Goal: Task Accomplishment & Management: Complete application form

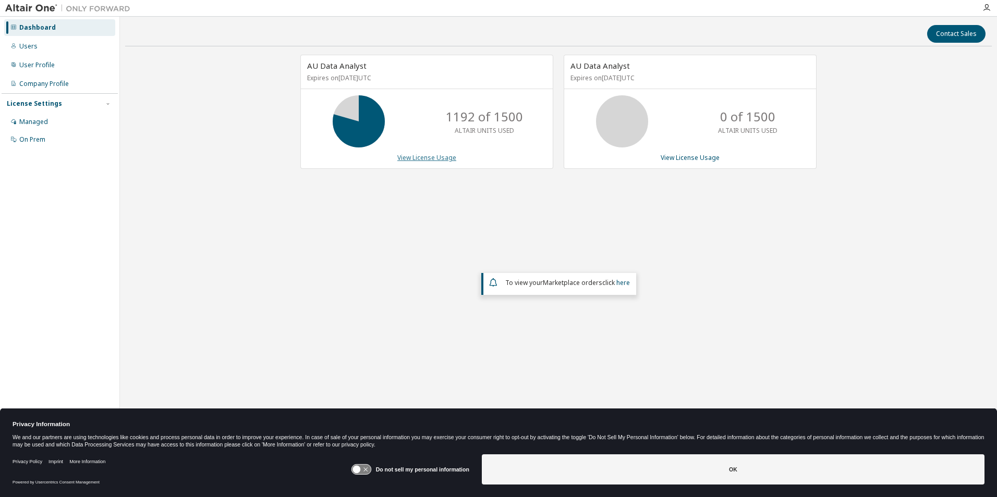
click at [436, 157] on link "View License Usage" at bounding box center [426, 157] width 59 height 9
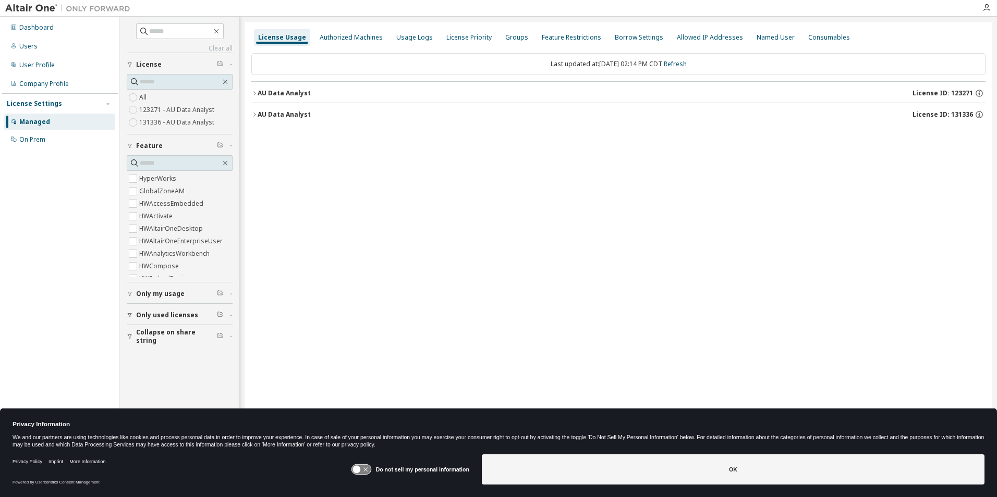
click at [256, 95] on icon "button" at bounding box center [254, 93] width 6 height 6
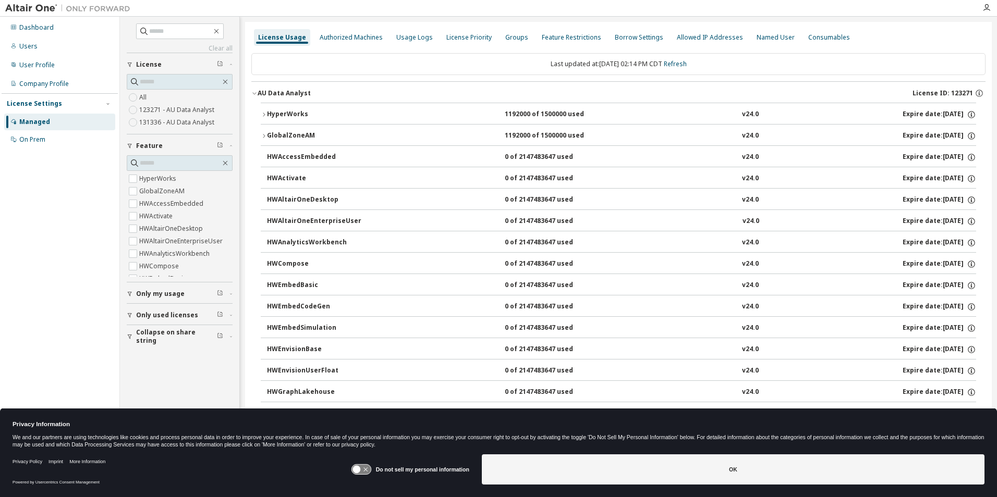
click at [254, 90] on icon "button" at bounding box center [254, 93] width 6 height 6
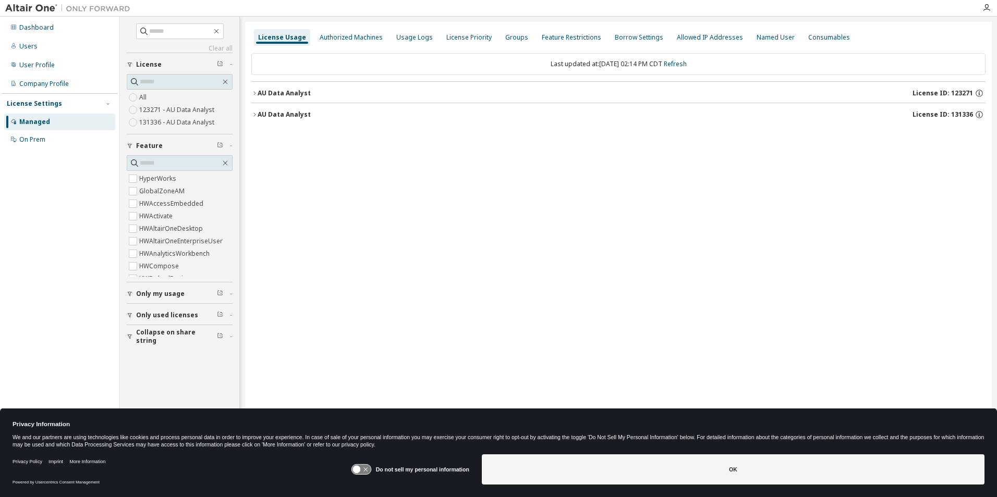
click at [257, 115] on div "AU Data Analyst" at bounding box center [283, 115] width 53 height 8
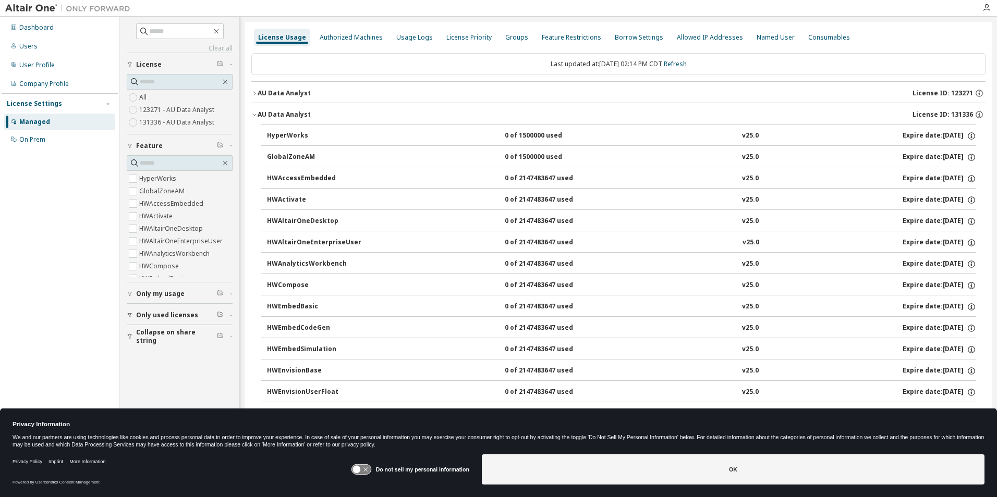
click at [255, 116] on icon "button" at bounding box center [254, 115] width 6 height 6
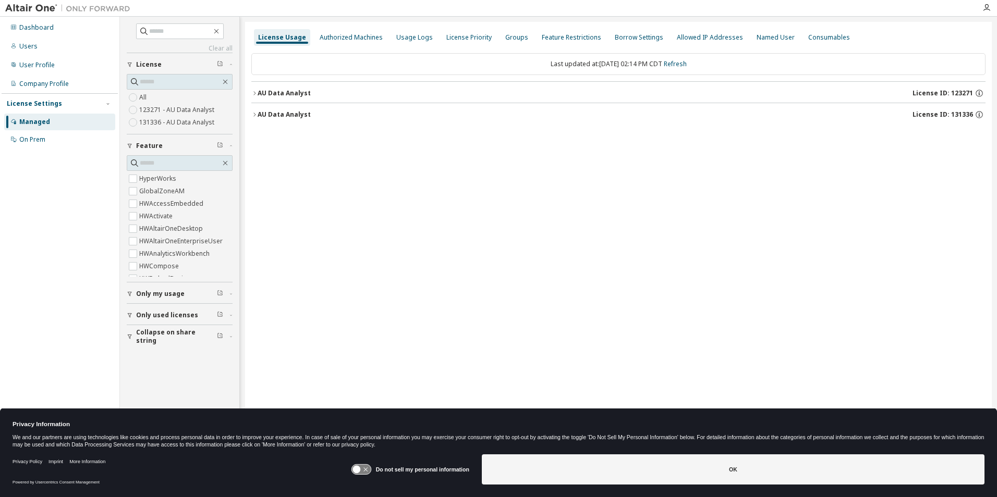
click at [254, 94] on icon "button" at bounding box center [254, 93] width 6 height 6
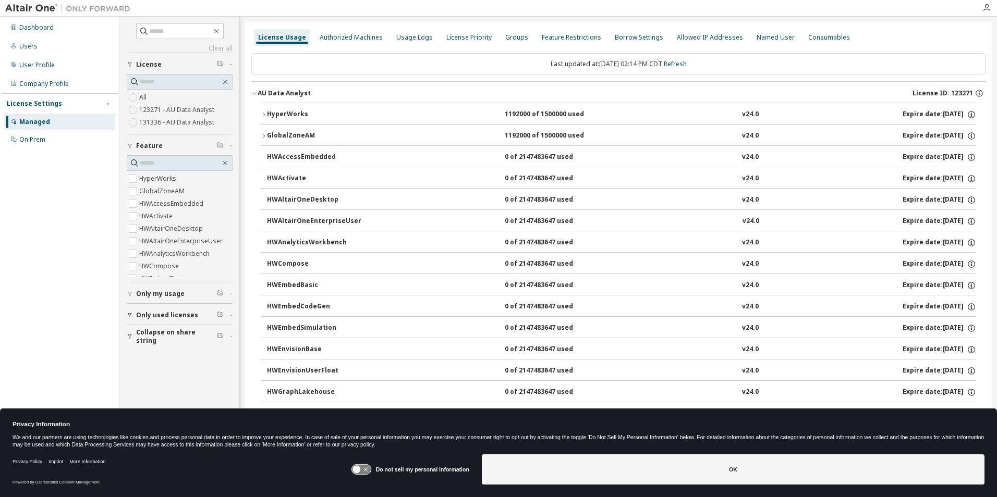
click at [263, 133] on icon "button" at bounding box center [264, 136] width 6 height 6
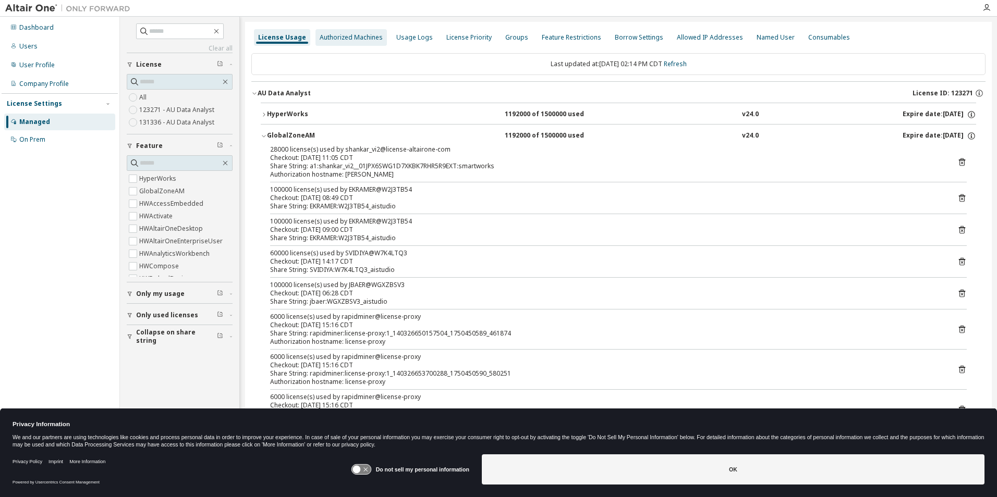
click at [357, 38] on div "Authorized Machines" at bounding box center [351, 37] width 63 height 8
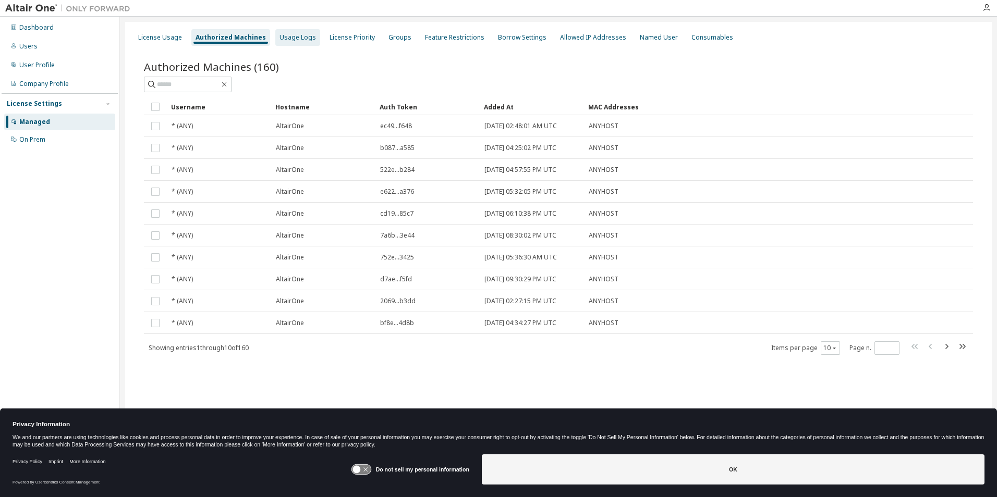
click at [291, 37] on div "Usage Logs" at bounding box center [297, 37] width 36 height 8
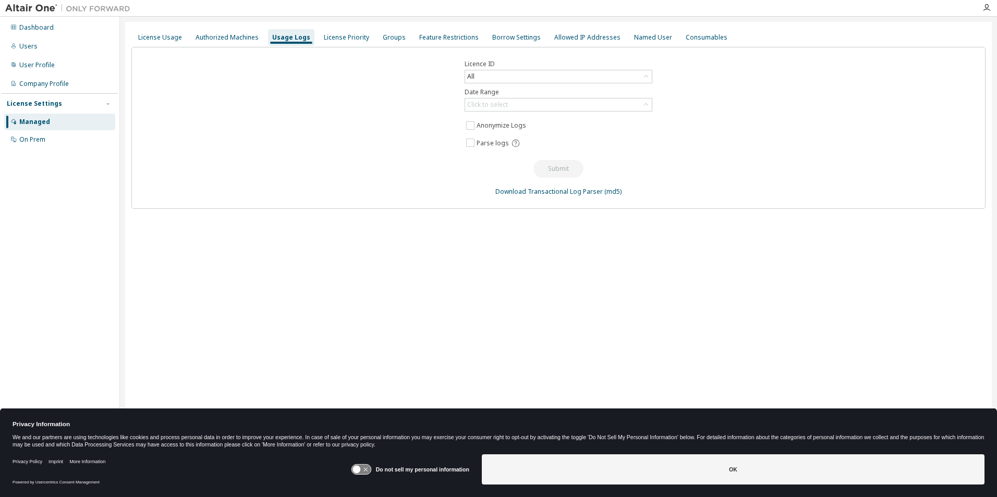
click at [992, 8] on div at bounding box center [986, 8] width 21 height 8
click at [989, 7] on icon "button" at bounding box center [986, 8] width 8 height 8
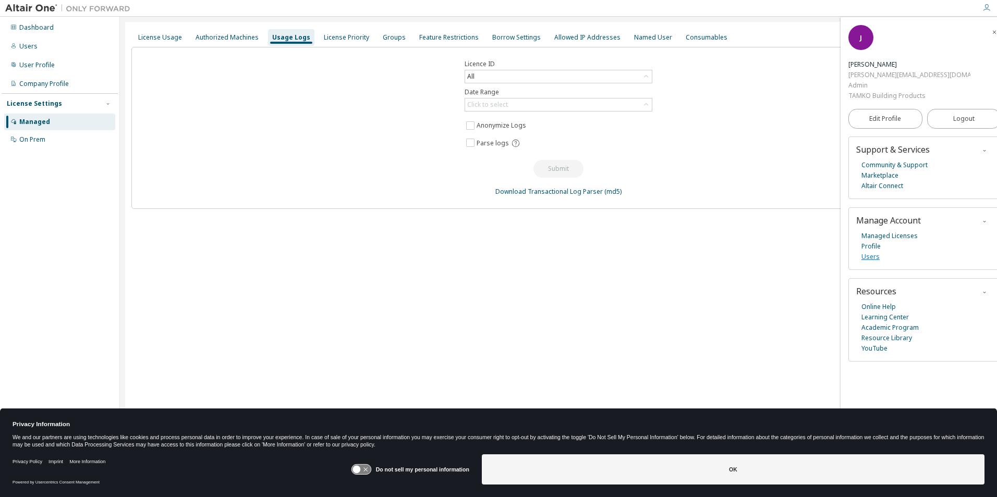
click at [874, 252] on link "Users" at bounding box center [870, 257] width 18 height 10
click at [38, 27] on div "Dashboard" at bounding box center [36, 27] width 34 height 8
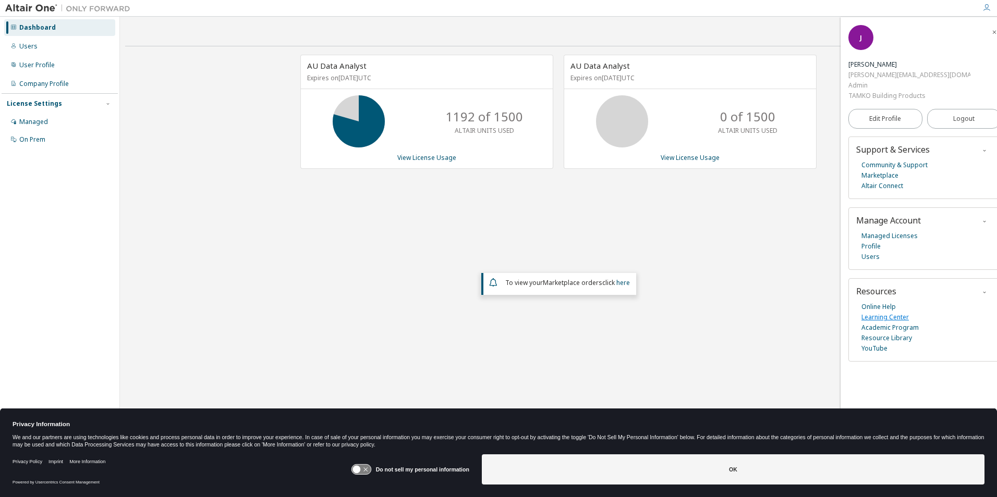
click at [893, 312] on link "Learning Center" at bounding box center [884, 317] width 47 height 10
click at [903, 231] on link "Managed Licenses" at bounding box center [889, 236] width 56 height 10
click at [239, 186] on div "AU Data Analyst Expires on December 15, 2025 UTC 1192 of 1500 ALTAIR UNITS USED…" at bounding box center [558, 216] width 866 height 323
click at [426, 158] on link "View License Usage" at bounding box center [426, 157] width 59 height 9
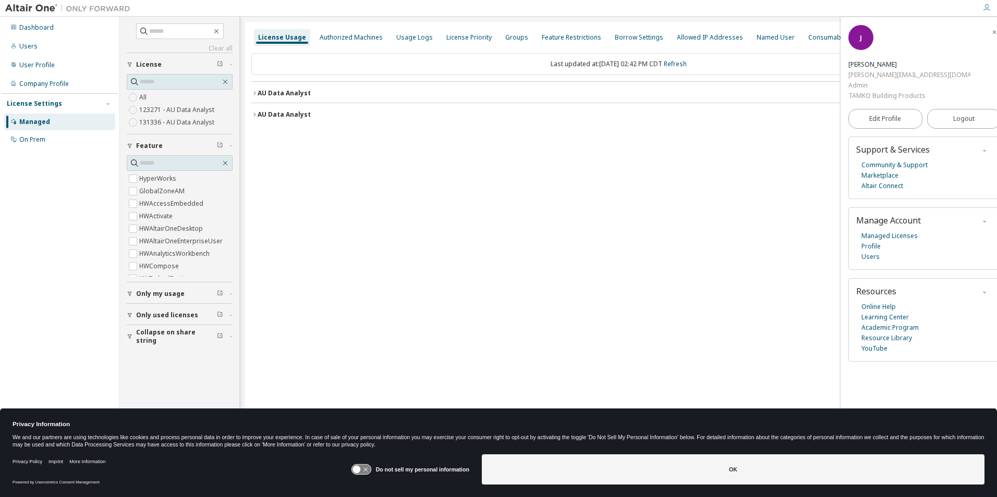
click at [252, 91] on icon "button" at bounding box center [254, 93] width 6 height 6
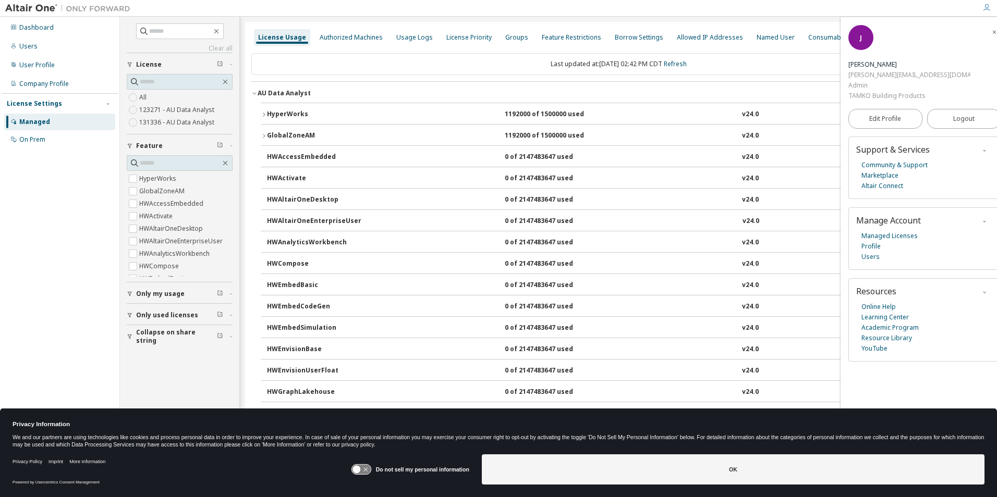
click at [252, 94] on icon "button" at bounding box center [254, 93] width 6 height 6
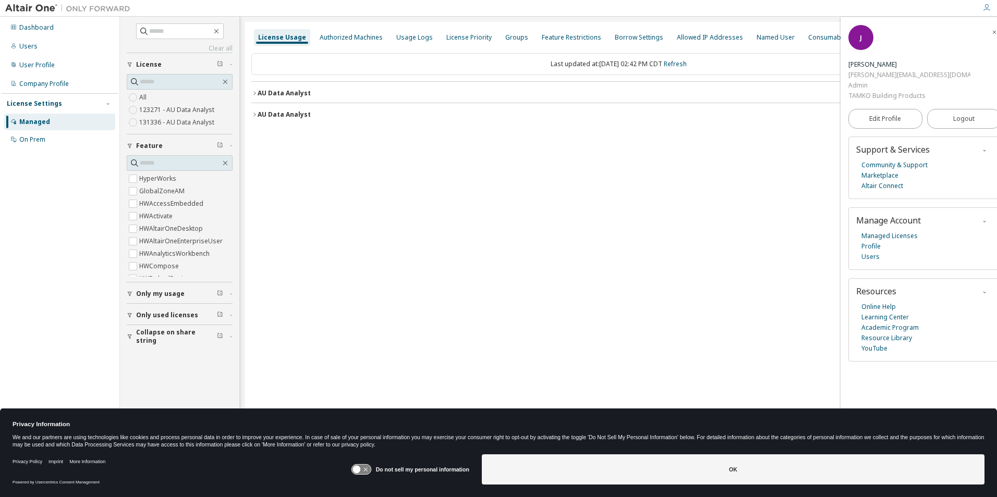
click at [257, 94] on icon "button" at bounding box center [254, 93] width 6 height 6
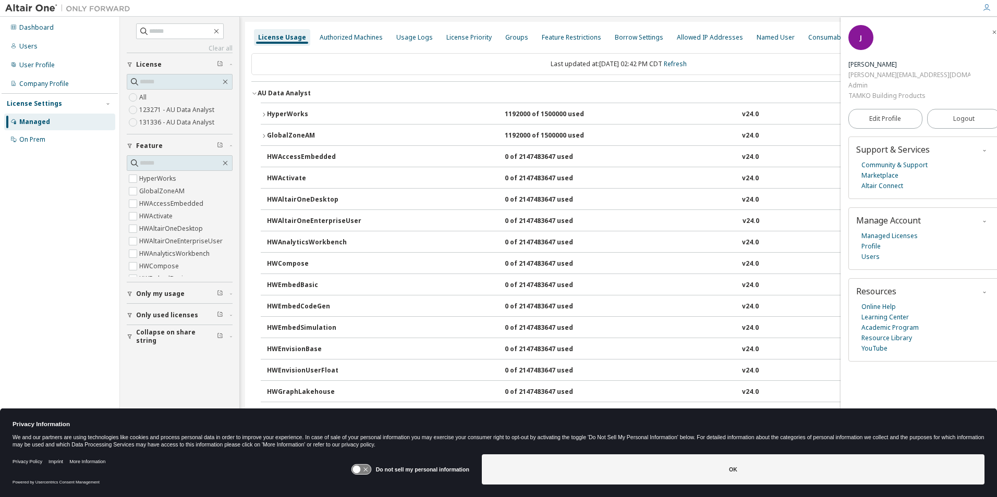
click at [163, 316] on span "Only used licenses" at bounding box center [167, 315] width 62 height 8
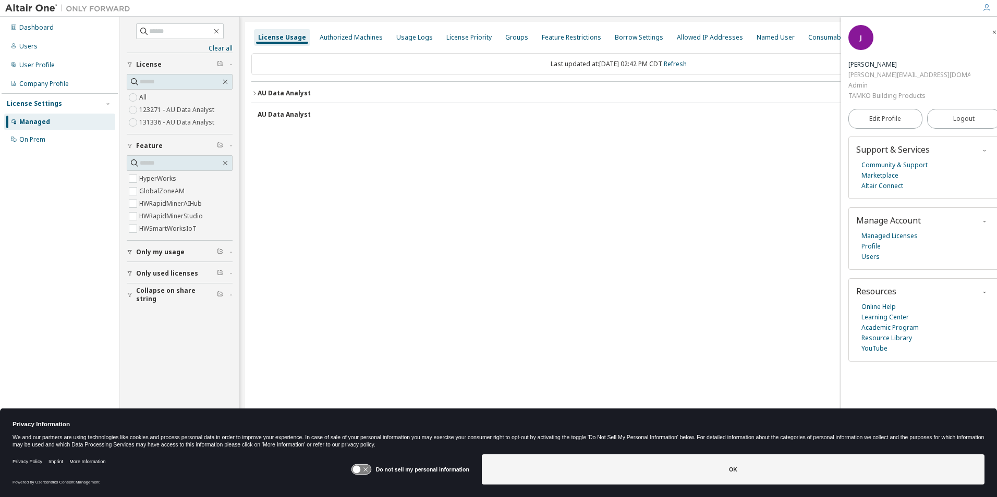
click at [256, 94] on icon "button" at bounding box center [254, 93] width 6 height 6
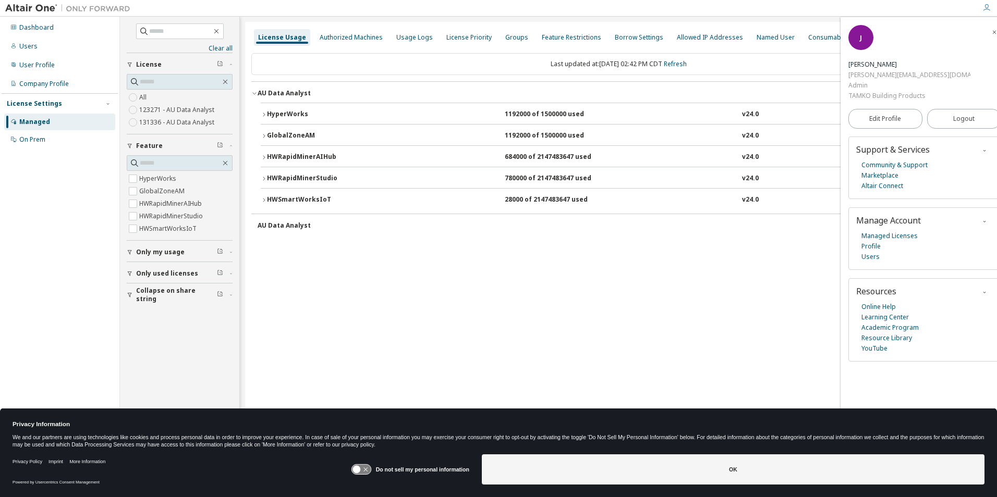
click at [263, 179] on icon "button" at bounding box center [264, 179] width 6 height 6
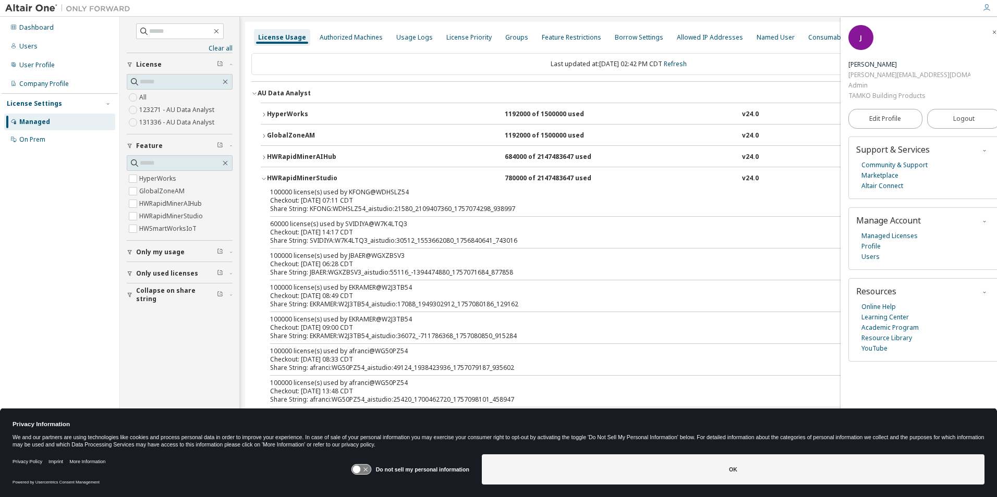
click at [262, 177] on icon "button" at bounding box center [264, 179] width 6 height 6
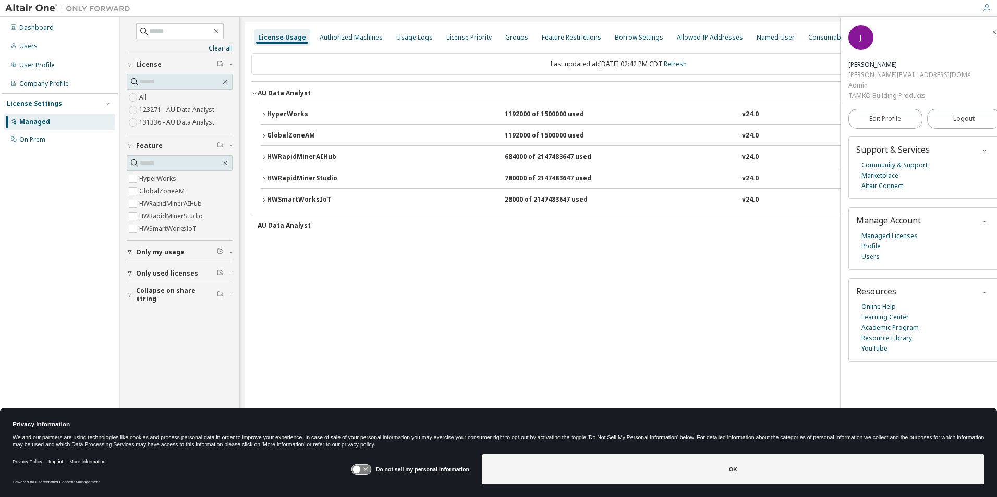
click at [262, 200] on icon "button" at bounding box center [264, 200] width 6 height 6
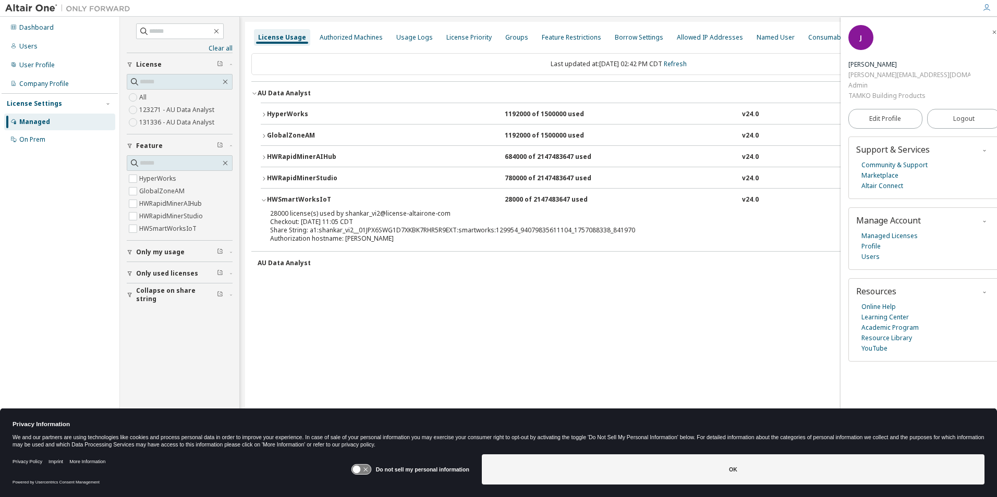
click at [263, 202] on icon "button" at bounding box center [264, 200] width 6 height 6
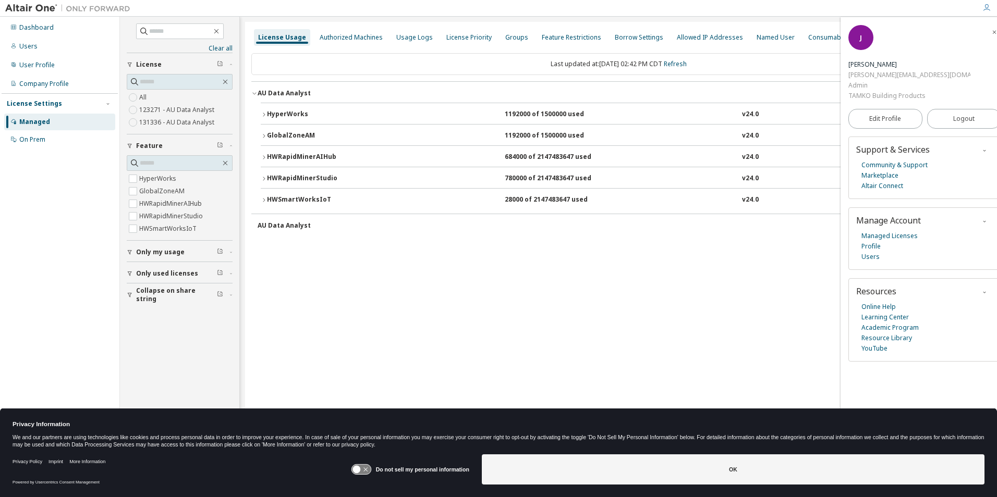
click at [265, 134] on icon "button" at bounding box center [264, 136] width 6 height 6
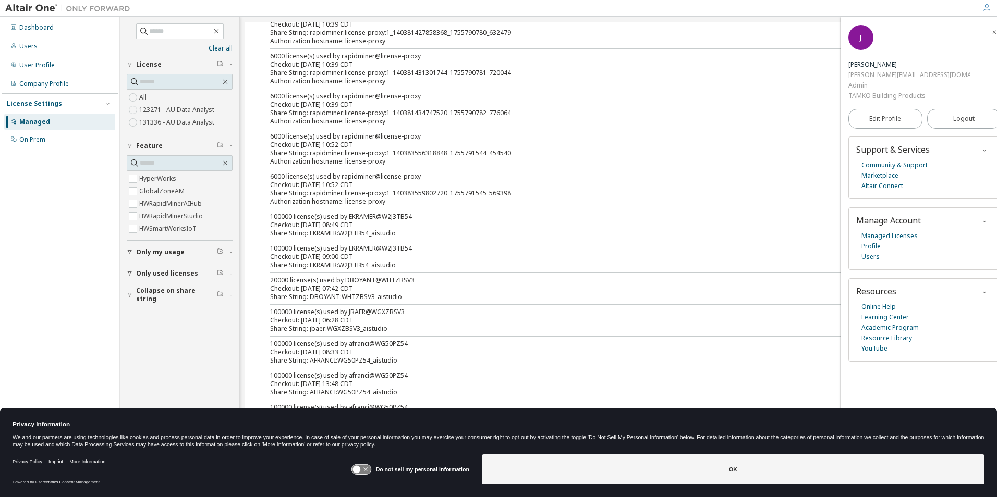
scroll to position [4531, 0]
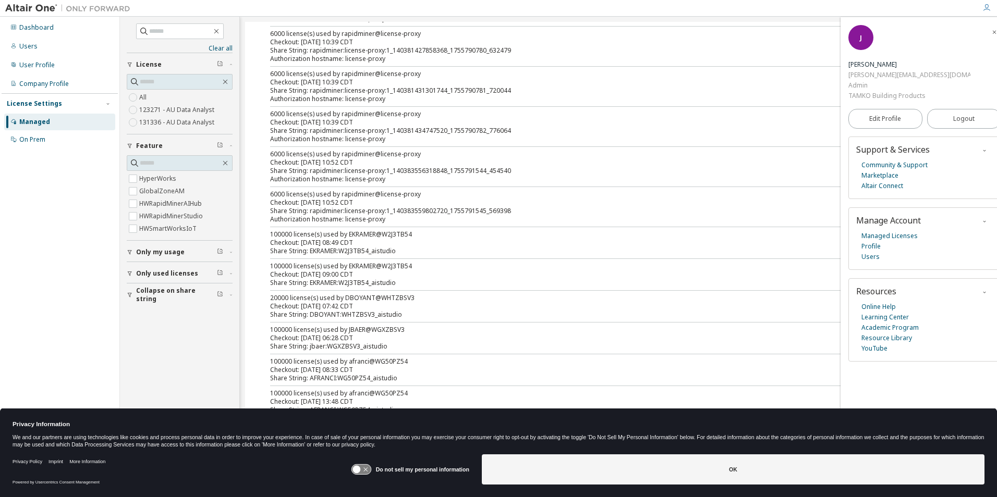
click at [358, 471] on icon at bounding box center [356, 470] width 8 height 8
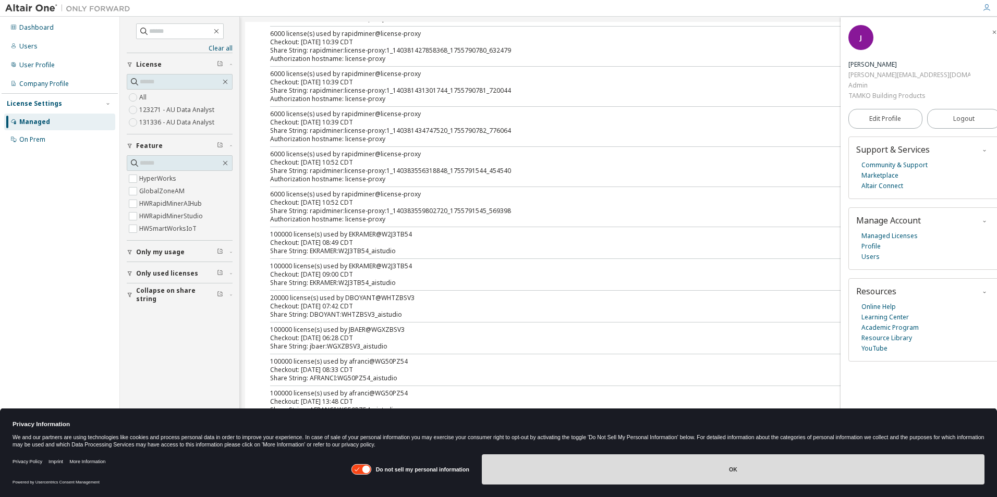
click at [729, 473] on button "OK" at bounding box center [733, 470] width 502 height 30
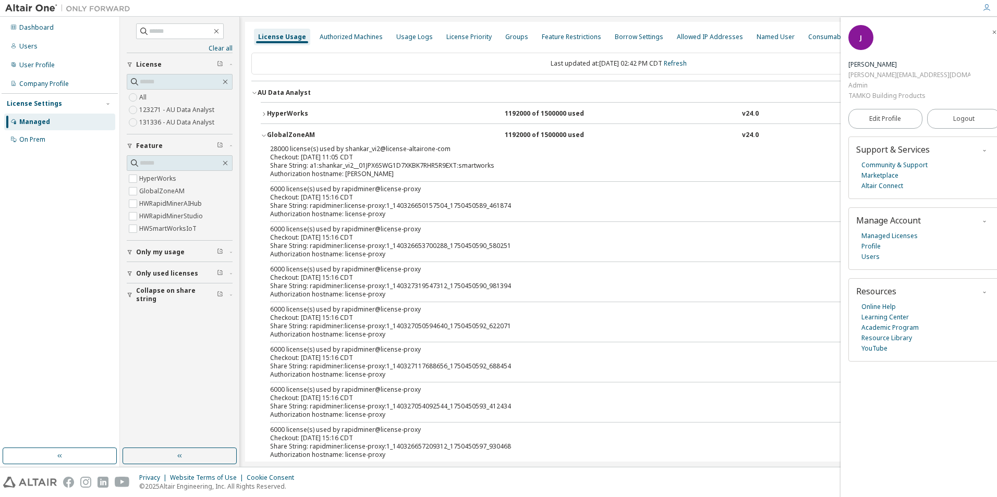
scroll to position [0, 0]
click at [262, 135] on icon "button" at bounding box center [264, 136] width 6 height 6
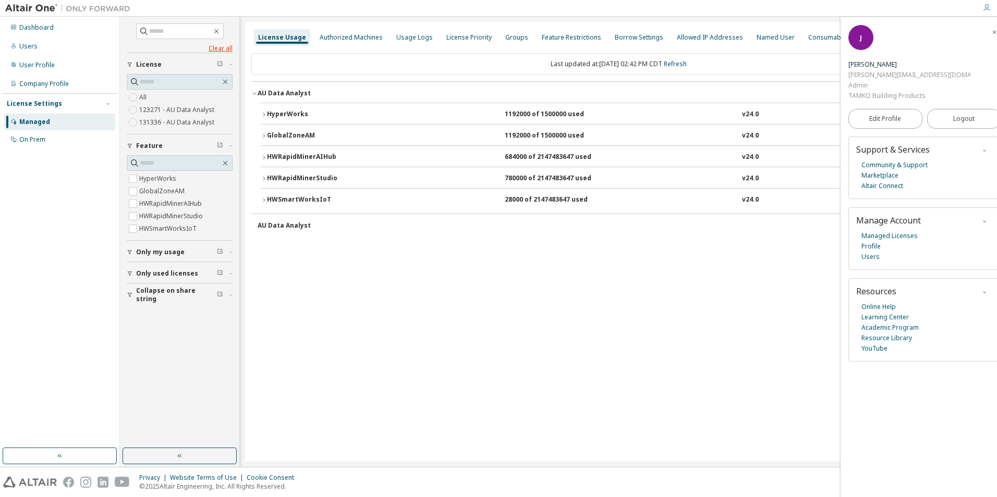
click at [220, 46] on link "Clear all" at bounding box center [180, 48] width 106 height 8
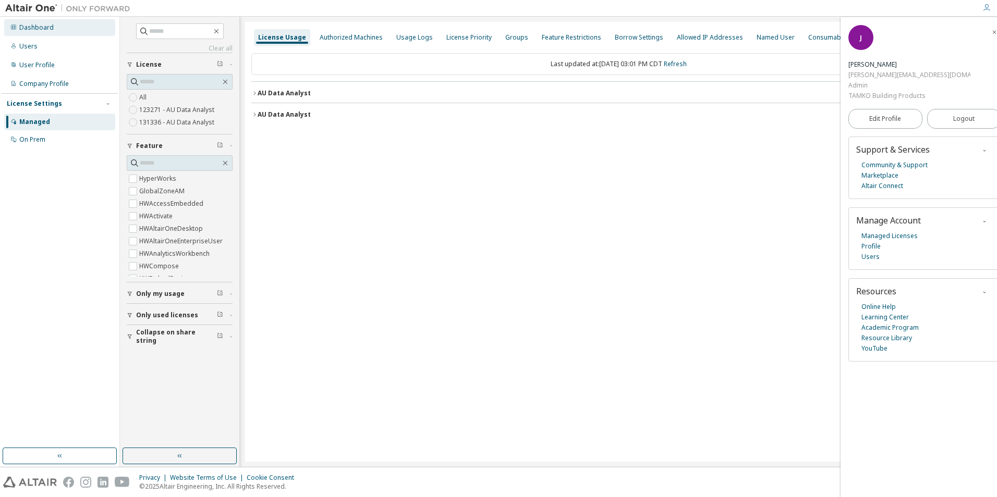
click at [25, 27] on div "Dashboard" at bounding box center [36, 27] width 34 height 8
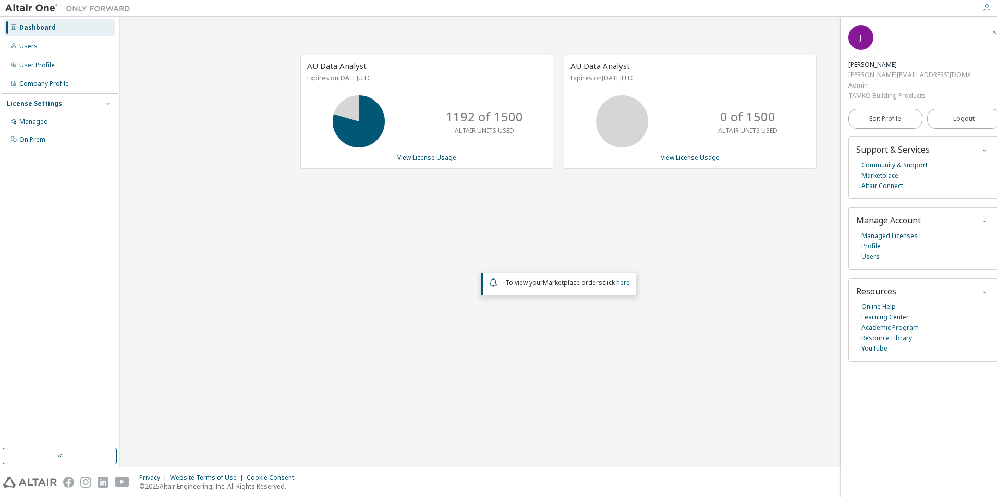
click at [650, 253] on div "AU Data Analyst Expires on December 15, 2025 UTC 1192 of 1500 ALTAIR UNITS USED…" at bounding box center [558, 216] width 866 height 323
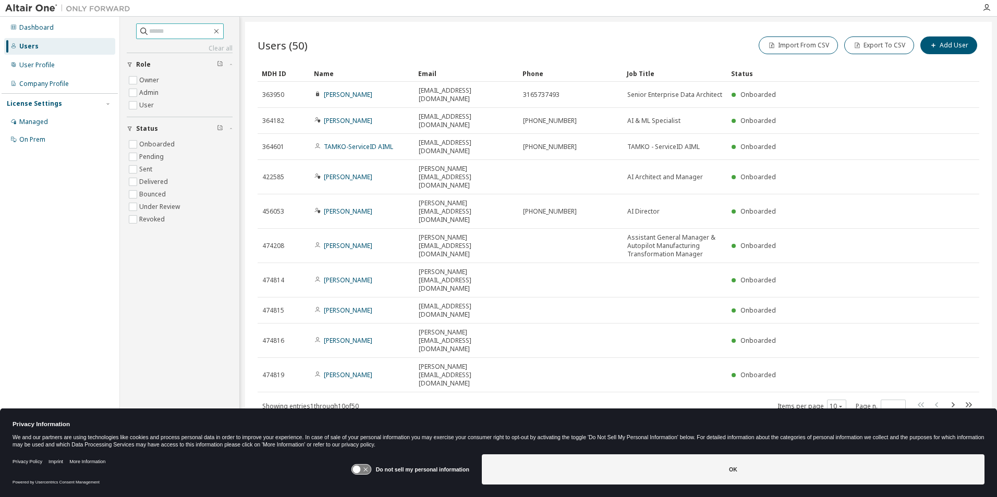
click at [159, 30] on input "text" at bounding box center [180, 31] width 63 height 10
type input "****"
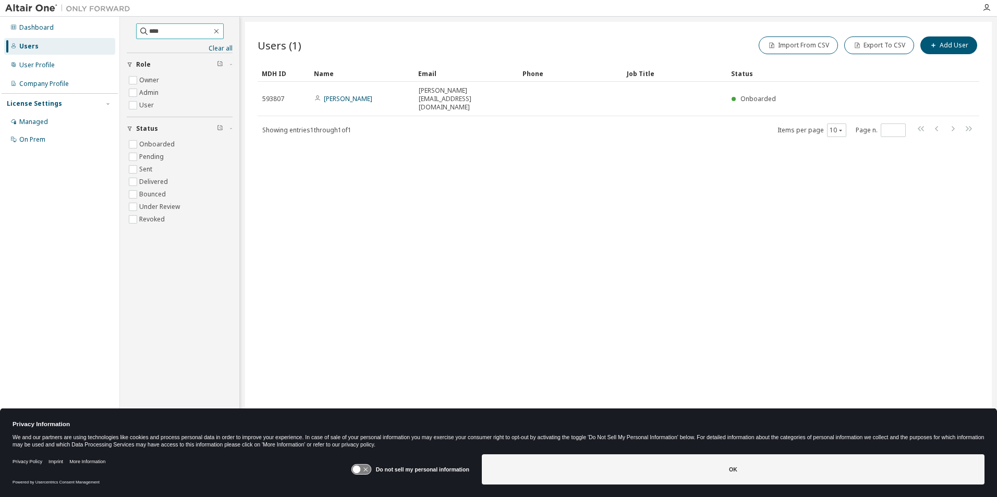
drag, startPoint x: 158, startPoint y: 34, endPoint x: 121, endPoint y: 23, distance: 38.6
click at [122, 23] on div "**** Clear all Status Onboarded Pending Sent Delivered Bounced Under Review Rev…" at bounding box center [179, 232] width 116 height 428
type input "******"
drag, startPoint x: 162, startPoint y: 33, endPoint x: 83, endPoint y: 30, distance: 78.2
click at [84, 30] on div "Dashboard Users User Profile Company Profile License Settings Managed On Prem *…" at bounding box center [498, 242] width 997 height 450
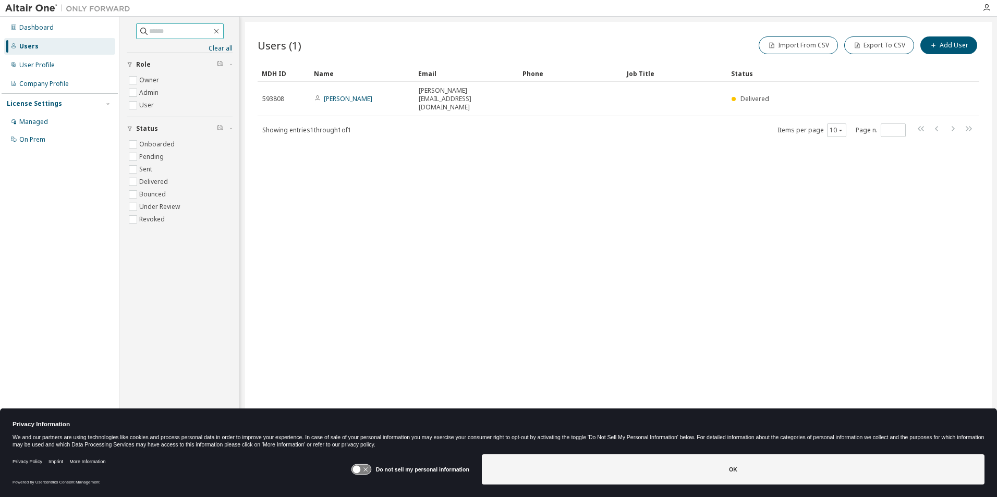
click at [182, 33] on input "text" at bounding box center [180, 31] width 63 height 10
type input "*******"
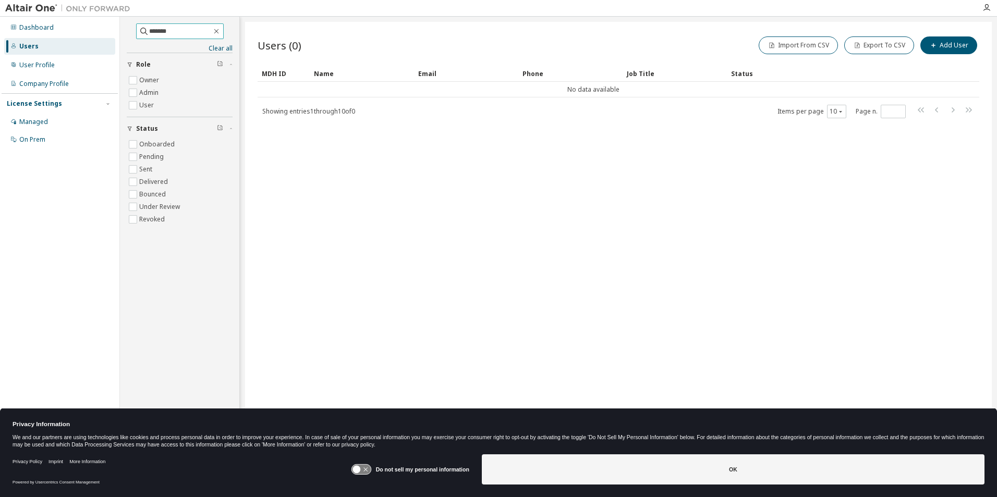
drag, startPoint x: 174, startPoint y: 30, endPoint x: 113, endPoint y: 18, distance: 61.5
click at [113, 18] on div "Dashboard Users User Profile Company Profile License Settings Managed On Prem *…" at bounding box center [498, 242] width 997 height 450
click at [169, 28] on input "text" at bounding box center [180, 31] width 63 height 10
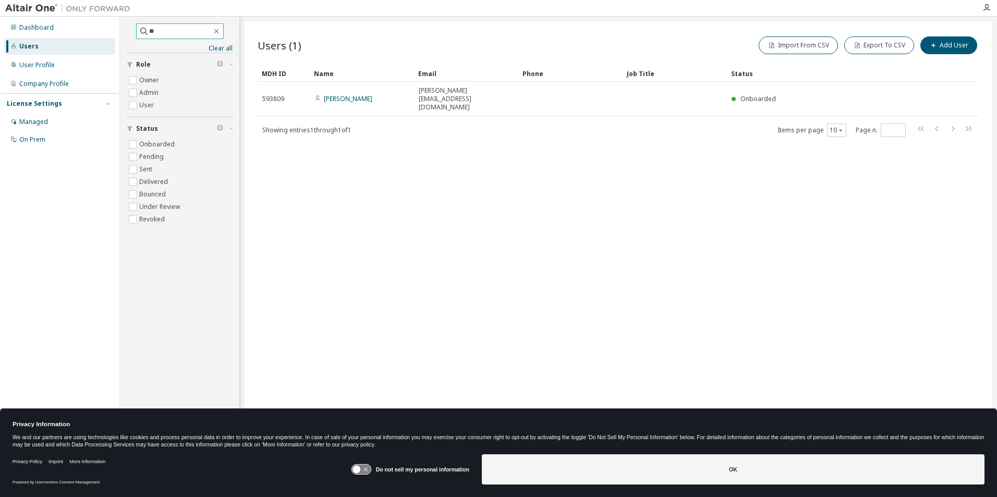
type input "*"
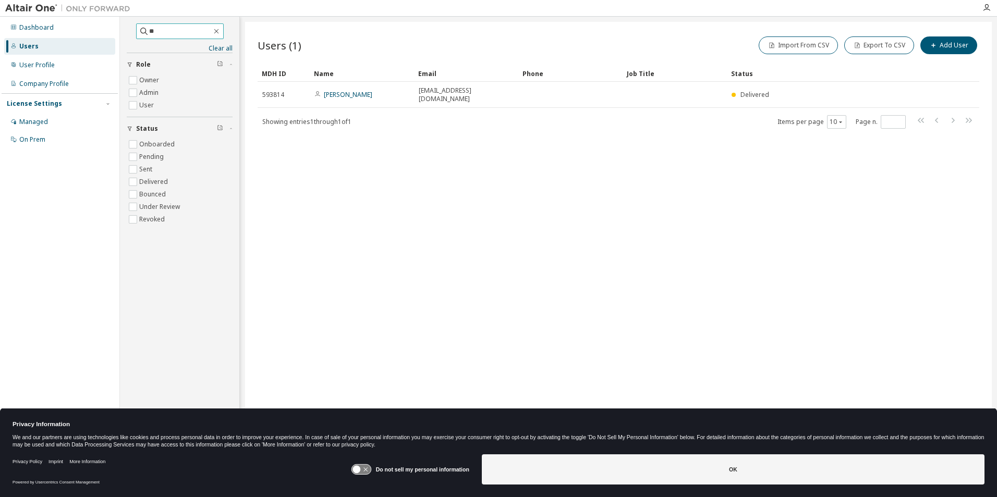
type input "*"
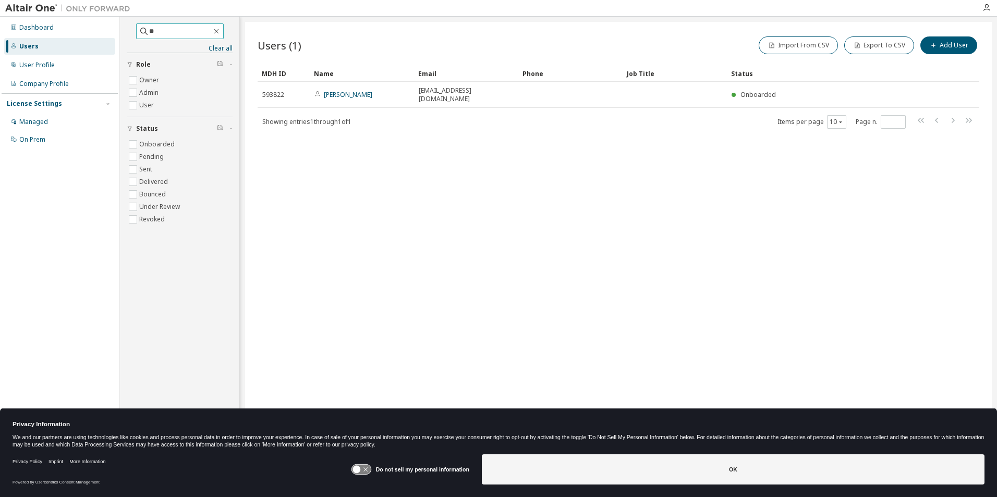
type input "*"
type input "****"
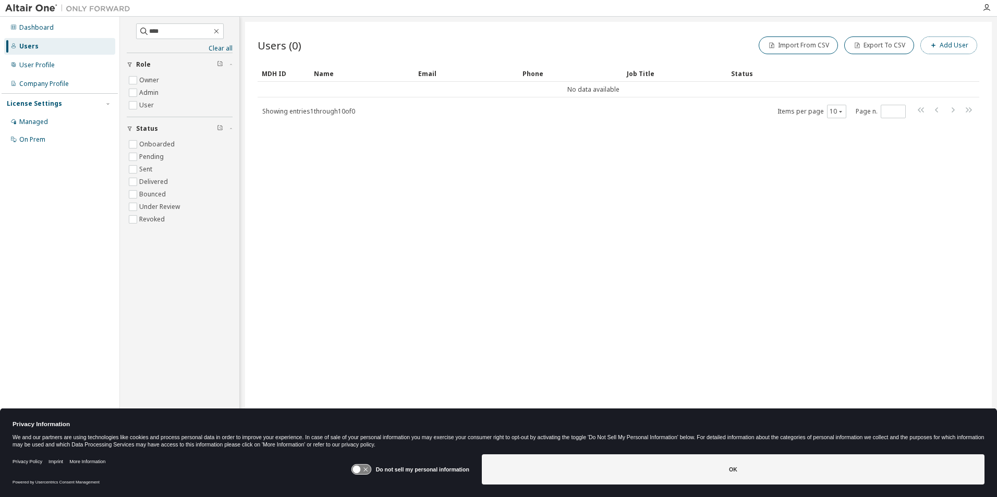
click at [950, 45] on button "Add User" at bounding box center [948, 45] width 57 height 18
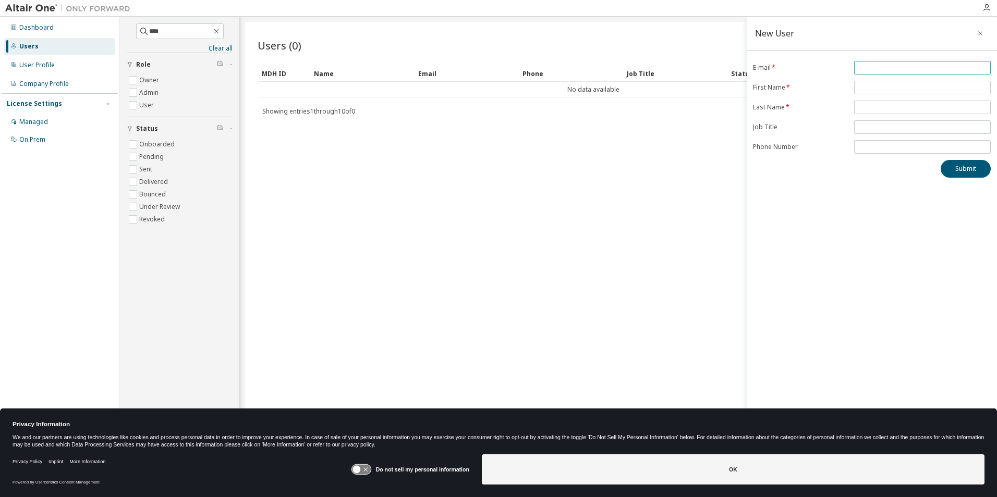
click at [880, 70] on input "email" at bounding box center [921, 68] width 131 height 8
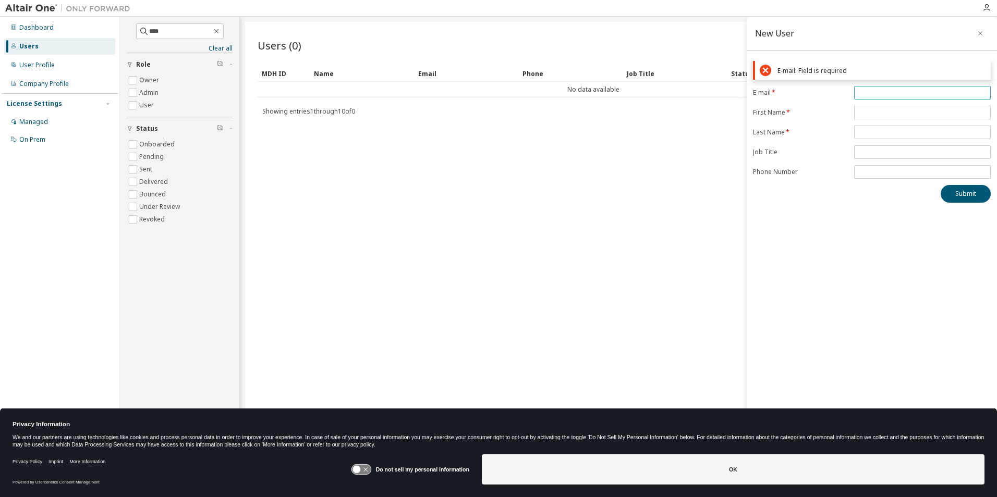
click at [888, 92] on input "email" at bounding box center [921, 93] width 131 height 8
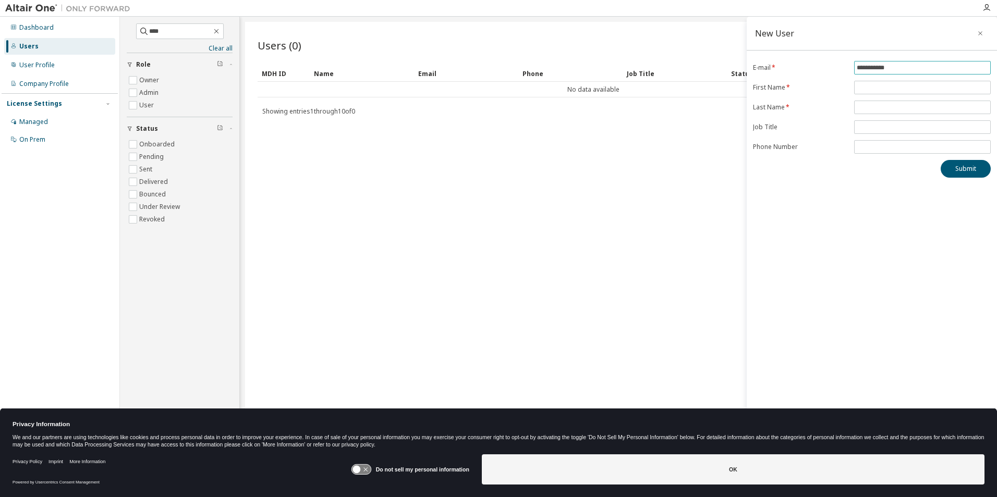
drag, startPoint x: 905, startPoint y: 68, endPoint x: 833, endPoint y: 70, distance: 71.4
click at [833, 70] on form "**********" at bounding box center [872, 107] width 238 height 93
paste input "**********"
type input "**********"
click at [878, 87] on input "text" at bounding box center [921, 87] width 131 height 8
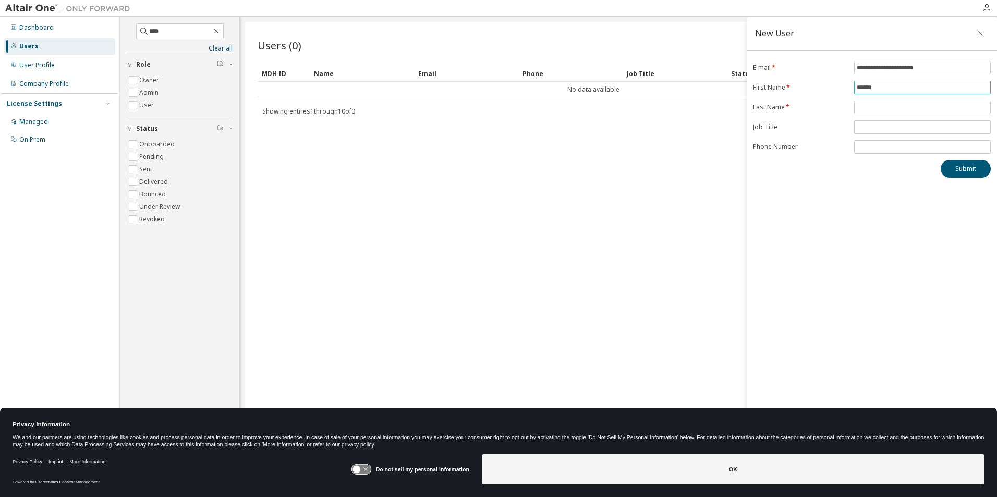
type input "******"
click at [885, 104] on input "text" at bounding box center [921, 107] width 131 height 8
type input "****"
click at [970, 168] on button "Submit" at bounding box center [965, 169] width 50 height 18
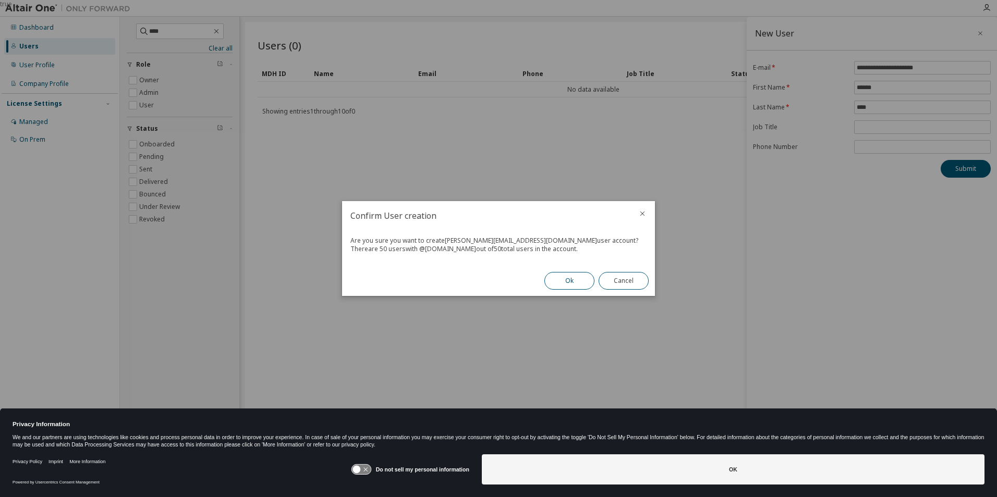
click at [561, 285] on button "Ok" at bounding box center [569, 281] width 50 height 18
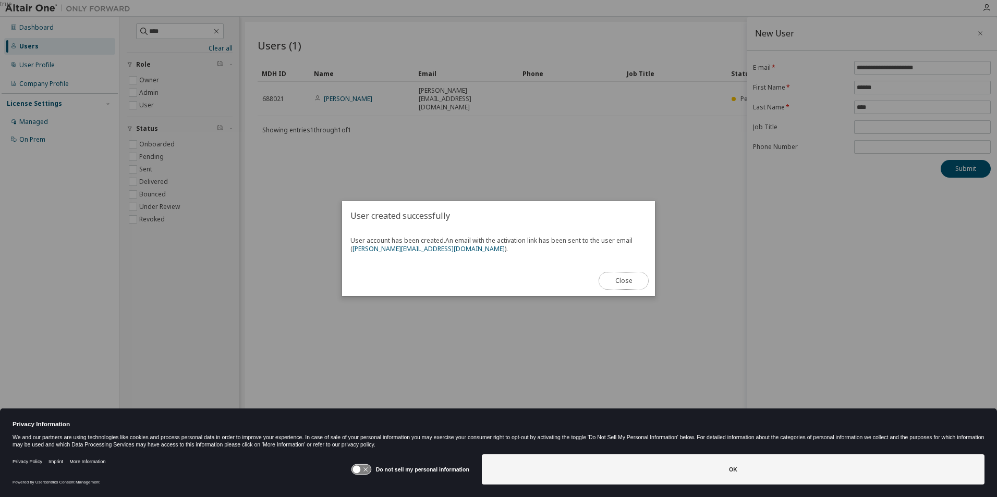
drag, startPoint x: 621, startPoint y: 284, endPoint x: 640, endPoint y: 273, distance: 22.0
click at [621, 284] on button "Close" at bounding box center [623, 281] width 50 height 18
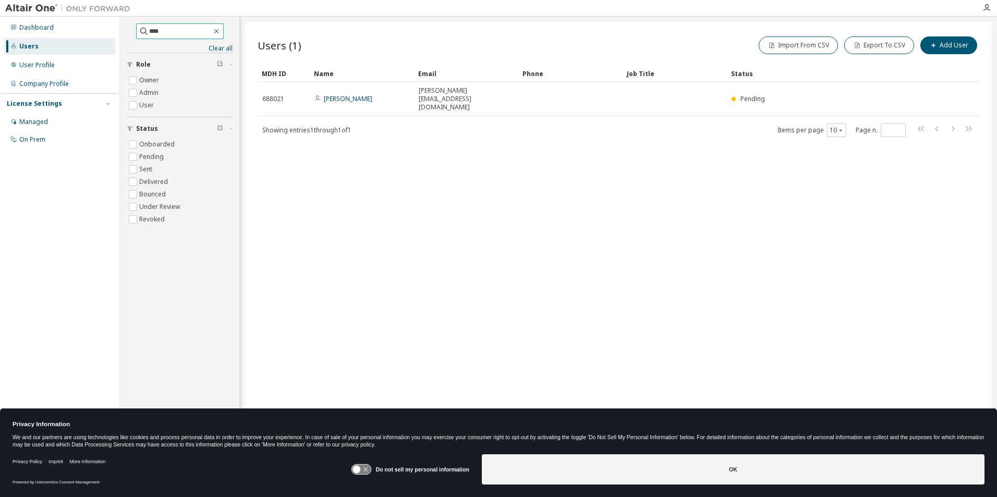
click at [220, 33] on icon "button" at bounding box center [216, 31] width 8 height 8
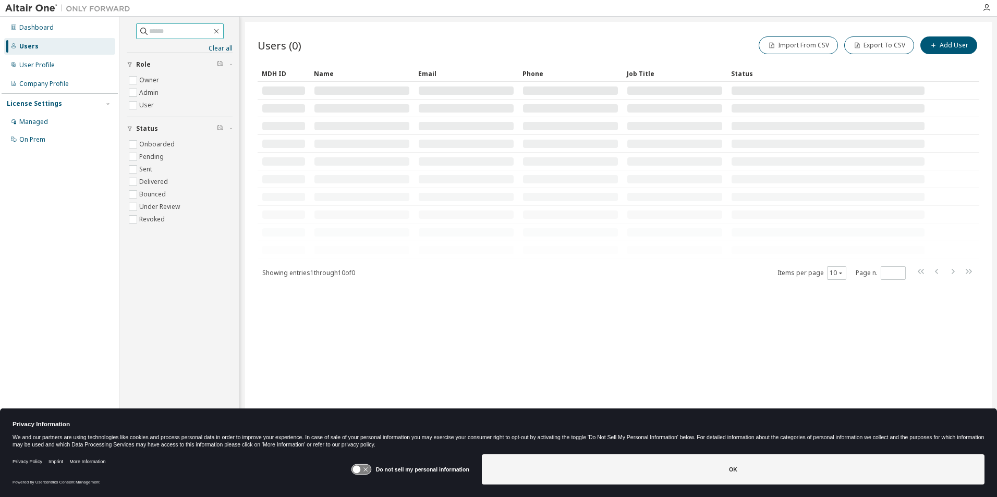
click at [208, 32] on input "text" at bounding box center [180, 31] width 63 height 10
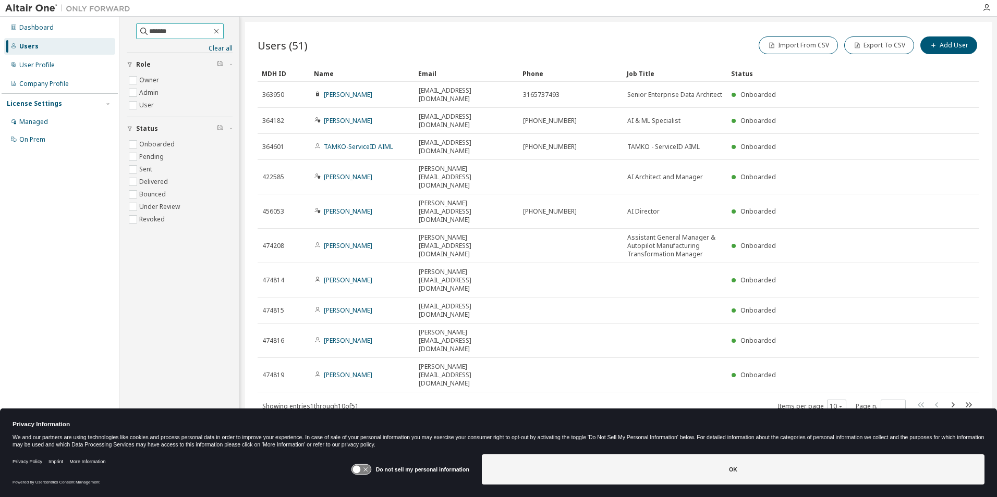
type input "*******"
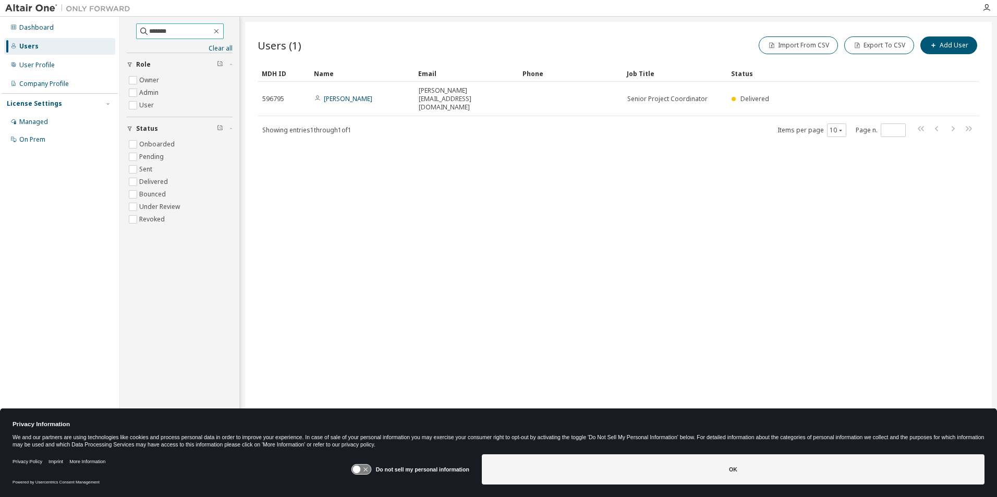
click at [154, 31] on input "*******" at bounding box center [180, 31] width 63 height 10
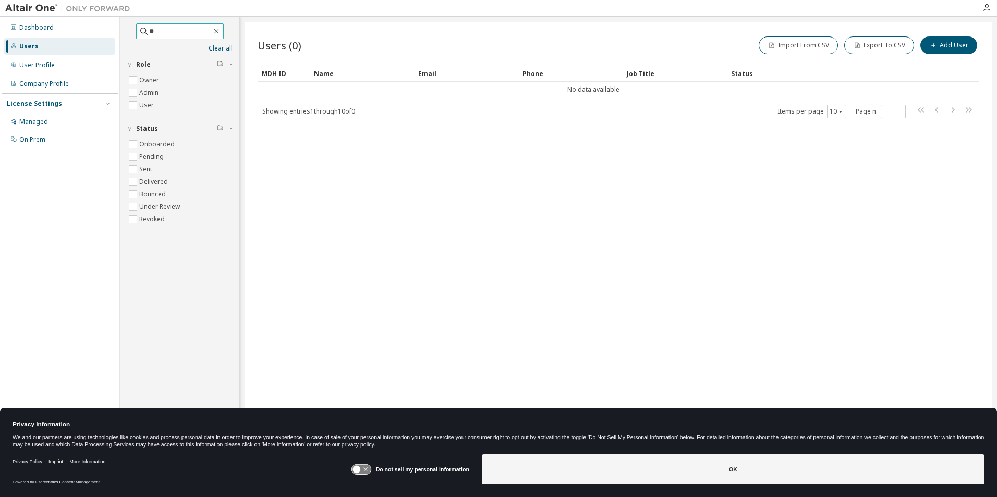
type input "*"
click at [942, 50] on button "Add User" at bounding box center [948, 45] width 57 height 18
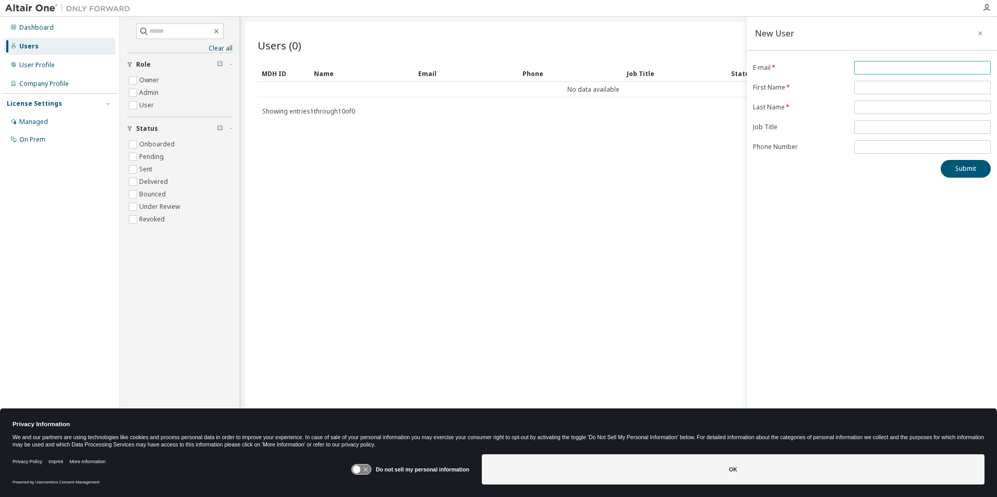
click at [878, 73] on span at bounding box center [922, 68] width 137 height 14
click at [871, 69] on input "email" at bounding box center [921, 68] width 131 height 8
paste input "**********"
type input "**********"
click at [878, 86] on input "text" at bounding box center [921, 87] width 131 height 8
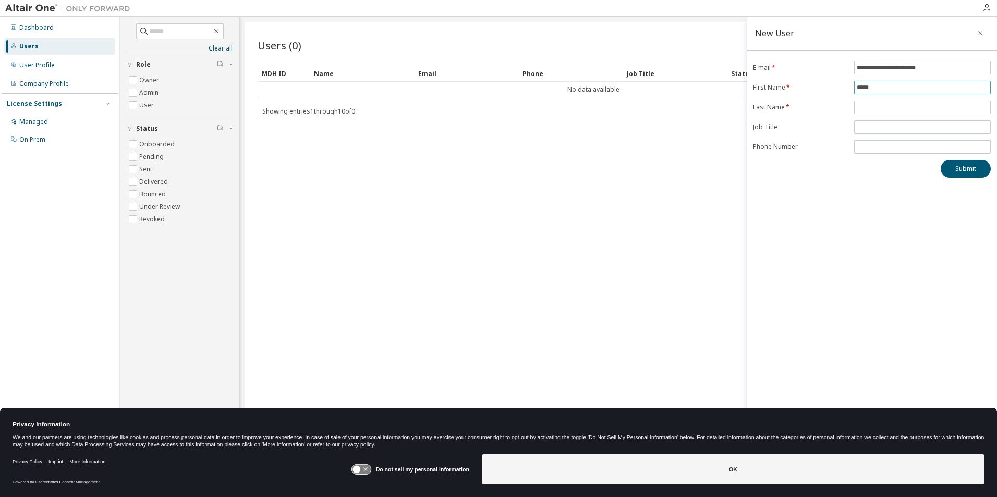
type input "*****"
click at [862, 106] on input "text" at bounding box center [921, 107] width 131 height 8
type input "*******"
click at [953, 168] on button "Submit" at bounding box center [965, 169] width 50 height 18
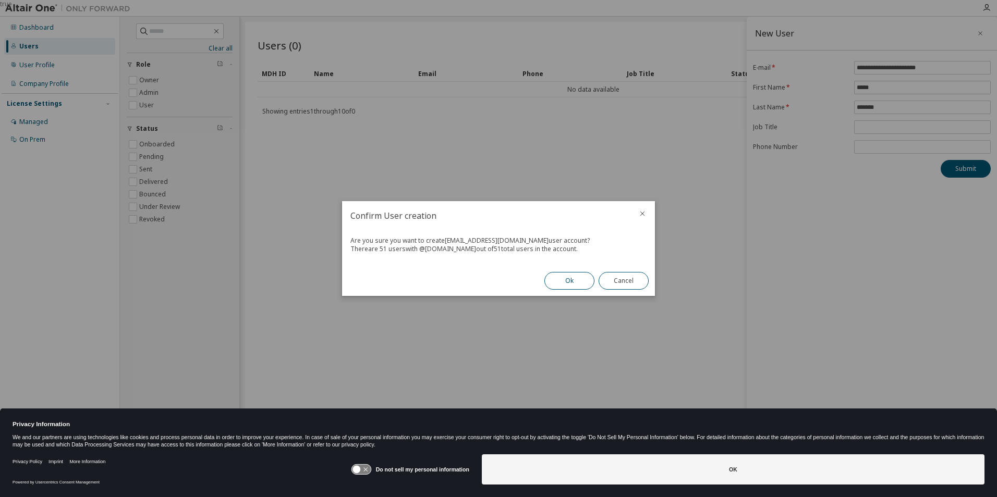
click at [571, 286] on button "Ok" at bounding box center [569, 281] width 50 height 18
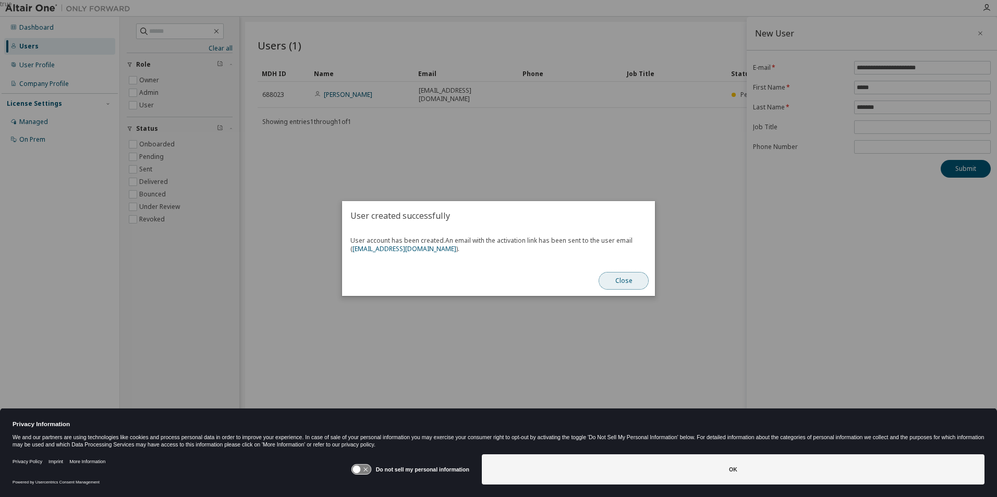
click at [613, 282] on button "Close" at bounding box center [623, 281] width 50 height 18
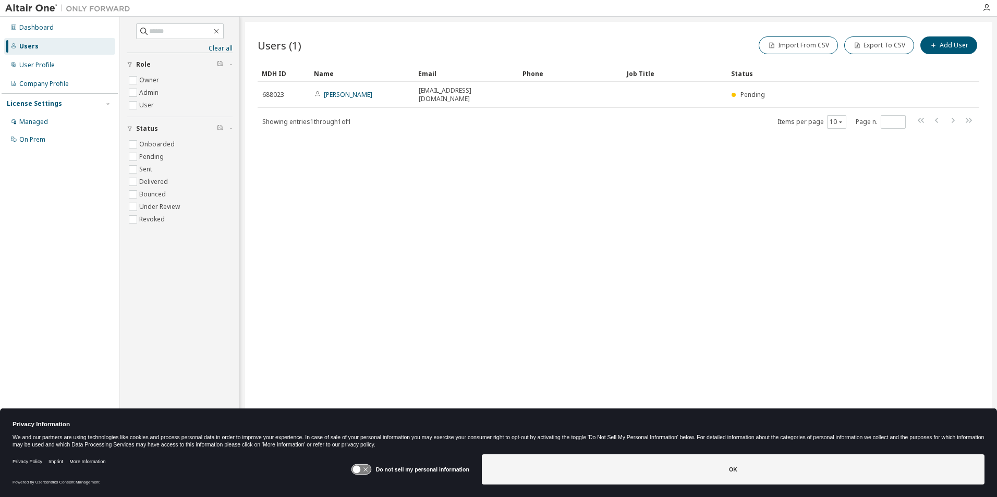
click at [400, 172] on div "Users (1) Import From CSV Export To CSV Add User Clear Load Save Save As Field …" at bounding box center [618, 242] width 746 height 440
click at [223, 47] on link "Clear all" at bounding box center [180, 48] width 106 height 8
click at [214, 47] on link "Clear all" at bounding box center [180, 48] width 106 height 8
click at [220, 34] on icon "button" at bounding box center [216, 31] width 8 height 8
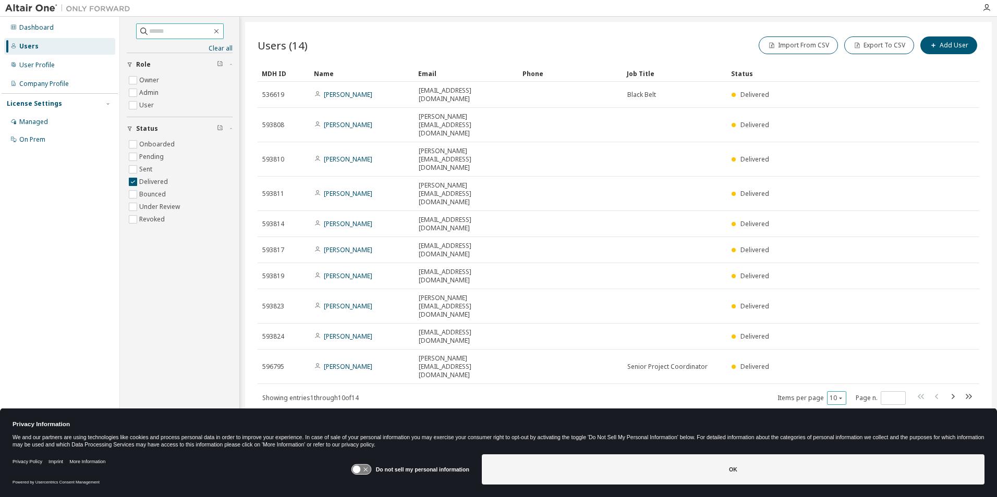
click at [841, 395] on icon "button" at bounding box center [840, 398] width 6 height 6
click at [843, 296] on div "20" at bounding box center [868, 299] width 83 height 13
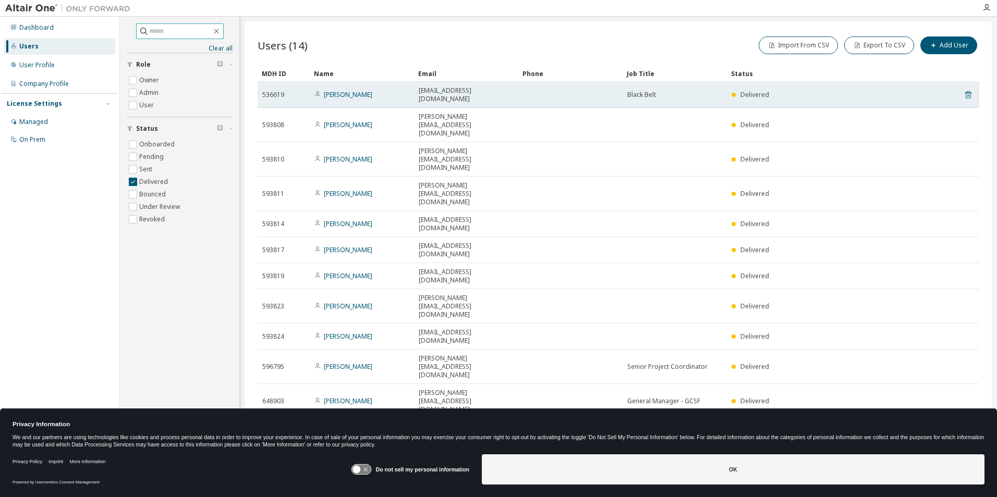
click at [968, 90] on icon at bounding box center [967, 95] width 9 height 13
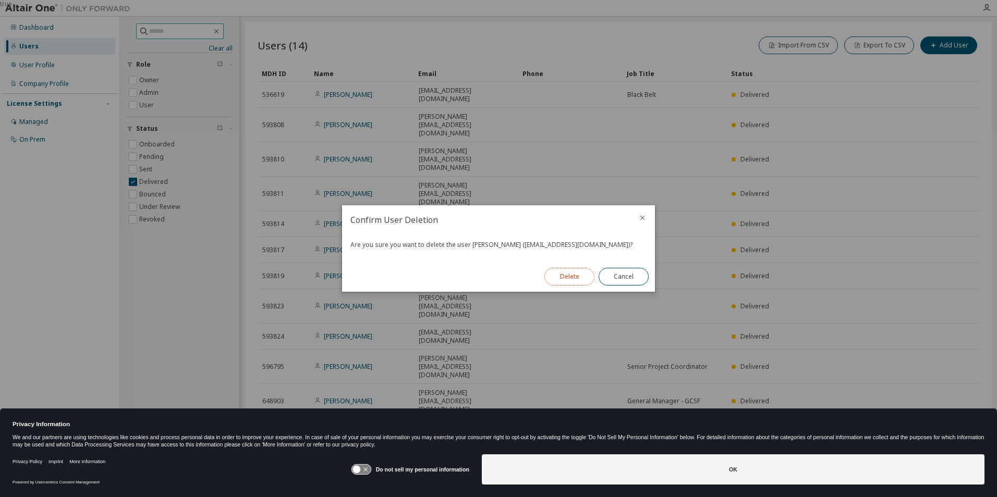
click at [569, 274] on button "Delete" at bounding box center [569, 277] width 50 height 18
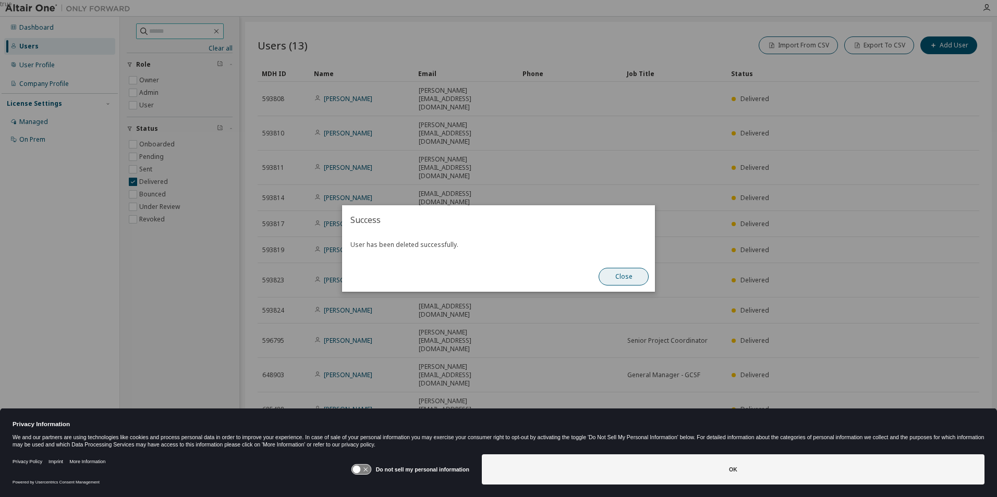
click at [621, 278] on button "Close" at bounding box center [623, 277] width 50 height 18
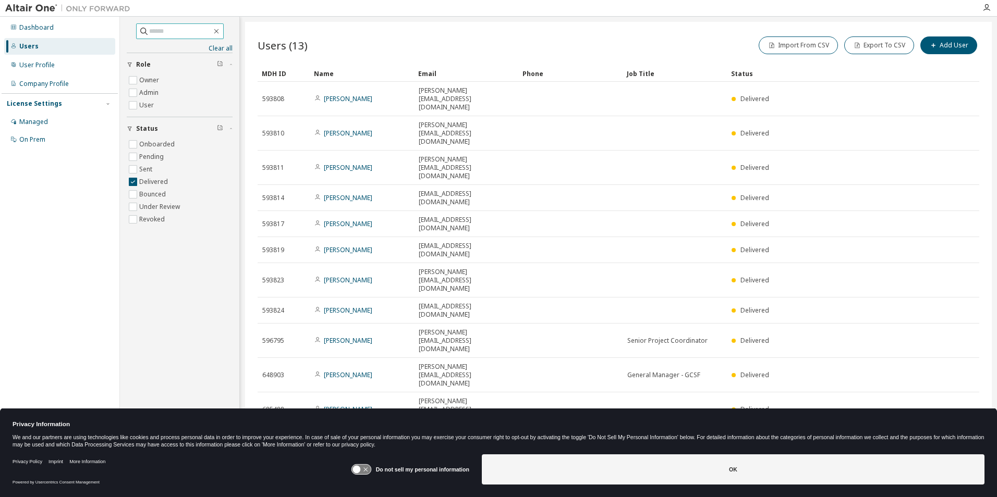
click at [363, 466] on icon at bounding box center [360, 470] width 19 height 10
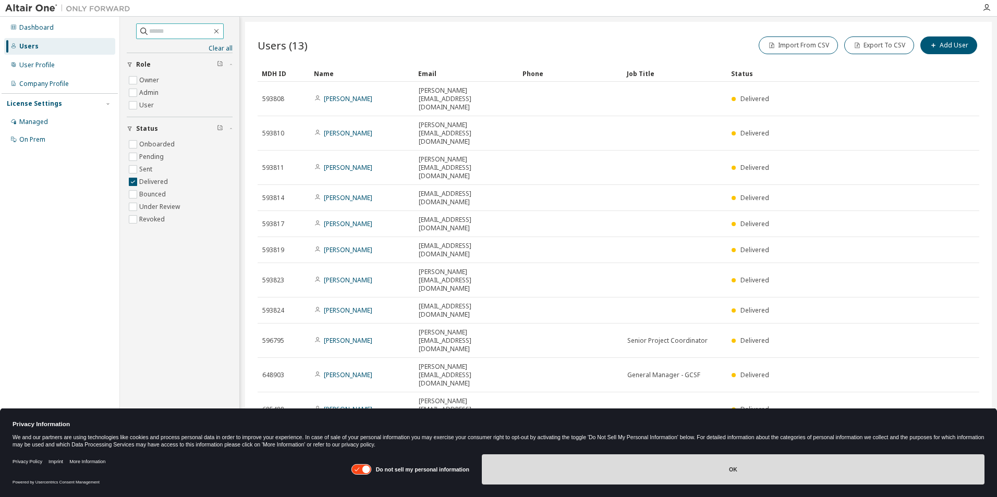
click at [647, 469] on button "OK" at bounding box center [733, 470] width 502 height 30
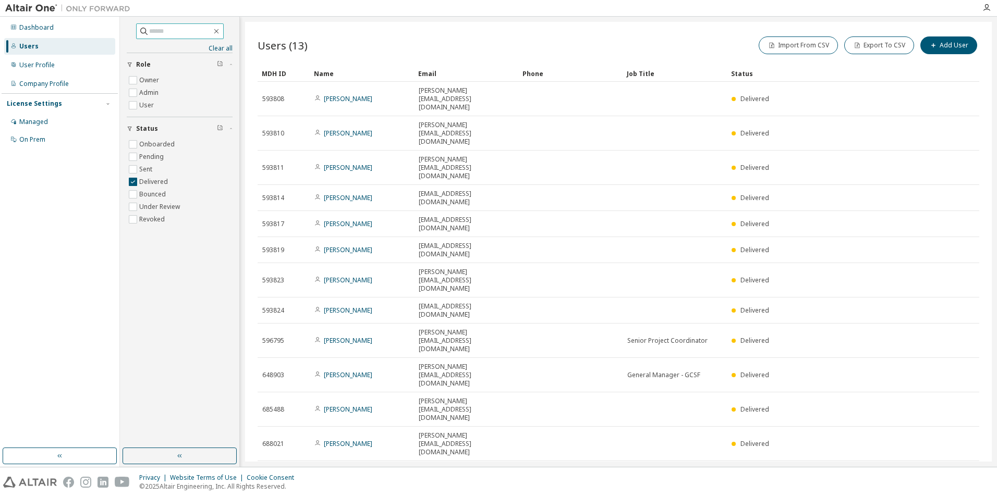
click at [756, 400] on div "Users (13) Import From CSV Export To CSV Add User Clear Load Save Save As Field…" at bounding box center [618, 242] width 746 height 440
click at [431, 409] on div "Users (13) Import From CSV Export To CSV Add User Clear Load Save Save As Field…" at bounding box center [618, 242] width 746 height 440
click at [983, 9] on icon "button" at bounding box center [986, 8] width 8 height 8
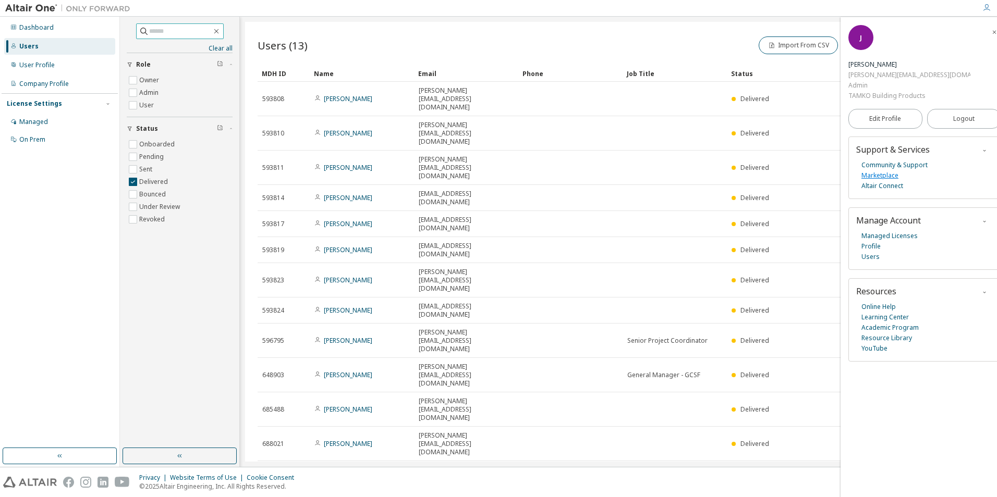
click at [873, 170] on link "Marketplace" at bounding box center [879, 175] width 37 height 10
